Goal: Check status: Check status

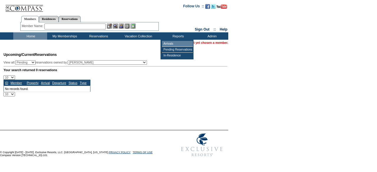
click at [175, 42] on td "Arrivals" at bounding box center [177, 44] width 31 height 6
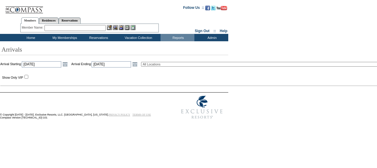
click at [180, 65] on select "All Locations 2024 The Founders Cup - Eden Club Founders Cup 2025 Kentucky Derb…" at bounding box center [287, 64] width 293 height 5
select select "261"
click at [155, 62] on select "All Locations 2024 The Founders Cup - Eden Club Founders Cup 2025 Kentucky Derb…" at bounding box center [287, 64] width 293 height 5
click at [68, 65] on link "Open the calendar popup." at bounding box center [65, 64] width 6 height 6
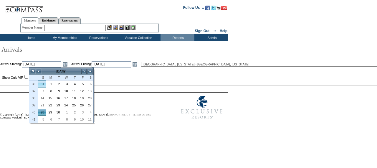
click at [41, 82] on link "31" at bounding box center [41, 84] width 7 height 6
type input "2025-08-31"
type input "8/31/2025"
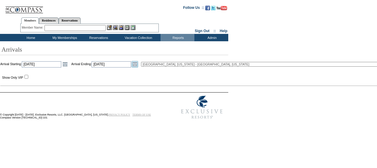
click at [138, 64] on link "Open the calendar popup." at bounding box center [135, 64] width 6 height 6
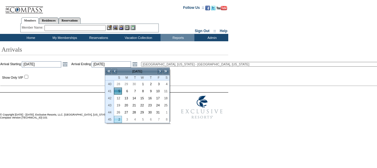
click at [120, 118] on link "2" at bounding box center [117, 119] width 7 height 6
type input "2025-11-02"
type input "11/2/2025"
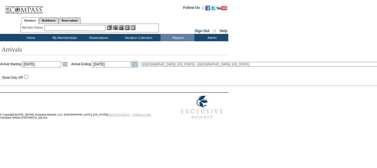
click at [138, 63] on link "Open the calendar popup." at bounding box center [135, 64] width 6 height 6
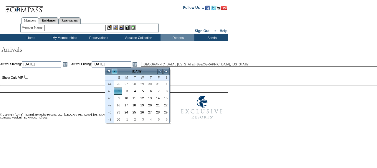
click at [114, 72] on link "<" at bounding box center [115, 71] width 6 height 6
click at [150, 85] on link "2" at bounding box center [149, 84] width 7 height 6
type input "2025-10-02"
type input "10/2/2025"
